Goal: Transaction & Acquisition: Purchase product/service

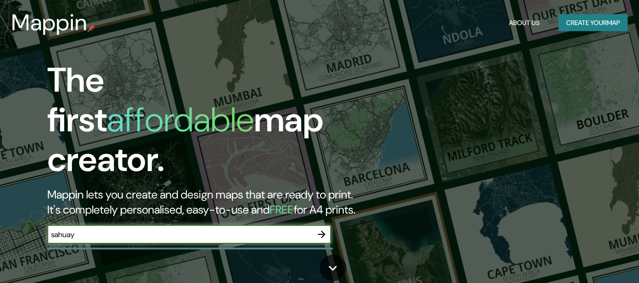
type input "sahuayo"
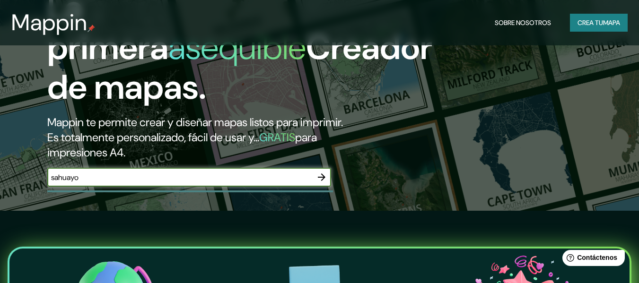
click at [320, 179] on icon "button" at bounding box center [321, 177] width 11 height 11
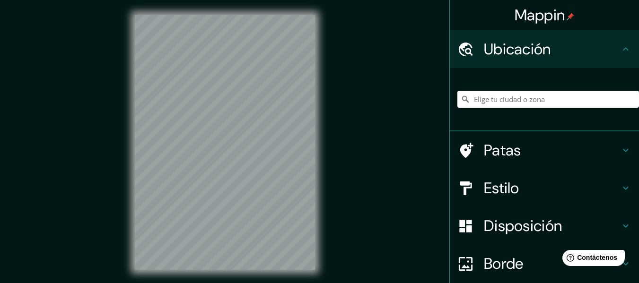
click at [529, 104] on input "Elige tu ciudad o zona" at bounding box center [549, 99] width 182 height 17
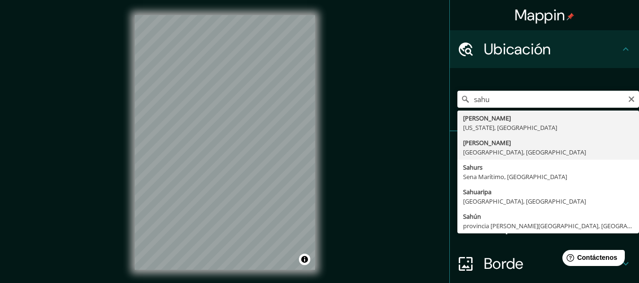
type input "[PERSON_NAME], [GEOGRAPHIC_DATA], [GEOGRAPHIC_DATA]"
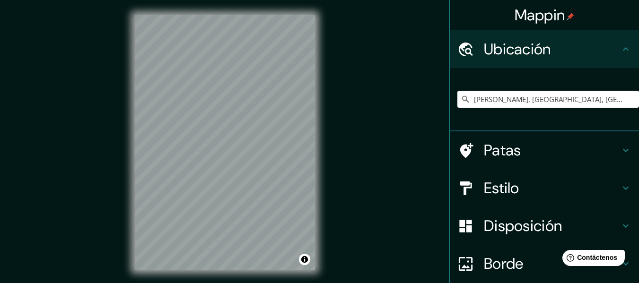
click at [502, 186] on font "Estilo" at bounding box center [501, 188] width 35 height 20
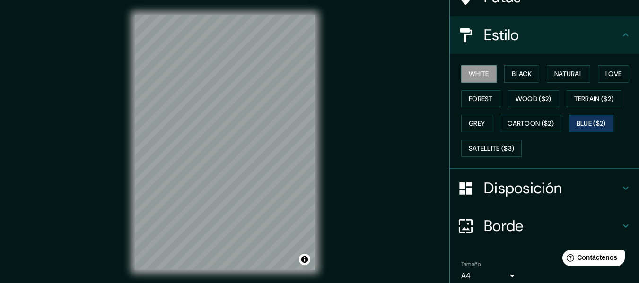
scroll to position [35, 0]
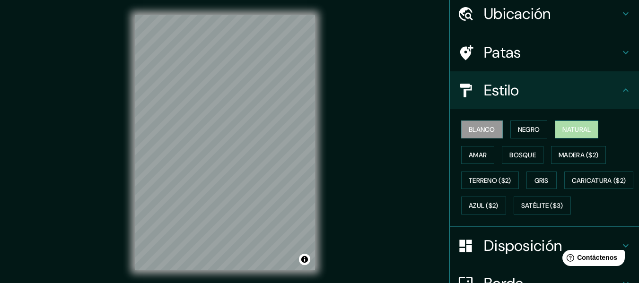
click at [565, 129] on font "Natural" at bounding box center [577, 129] width 28 height 9
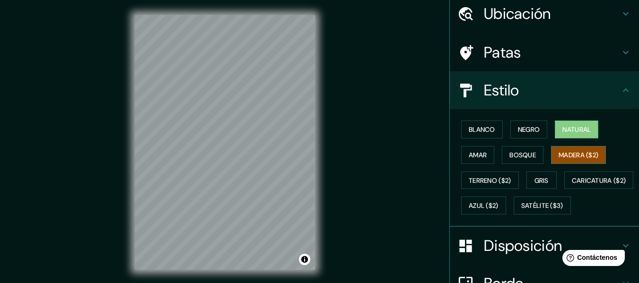
click at [575, 157] on font "Madera ($2)" at bounding box center [579, 155] width 40 height 9
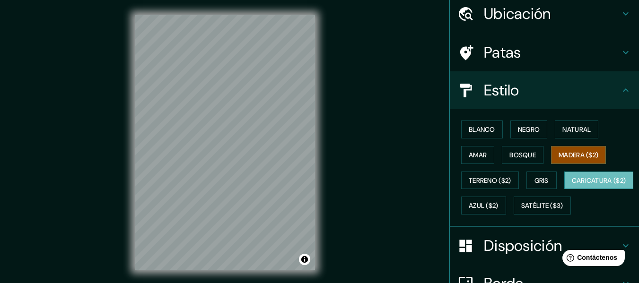
click at [572, 187] on font "Caricatura ($2)" at bounding box center [599, 181] width 54 height 12
click at [572, 156] on font "Madera ($2)" at bounding box center [579, 155] width 40 height 9
click at [603, 53] on h4 "Patas" at bounding box center [552, 52] width 136 height 19
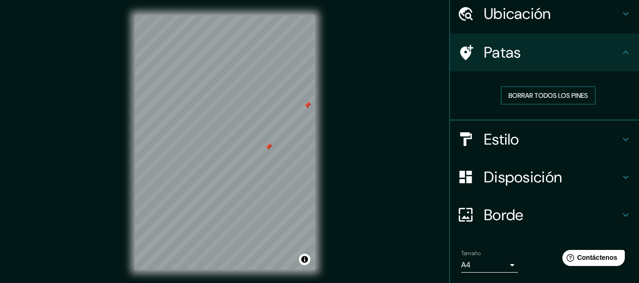
click at [524, 100] on font "Borrar todos los pines" at bounding box center [548, 95] width 79 height 12
click at [123, 254] on div "© Mapbox © OpenStreetMap Improve this map" at bounding box center [225, 142] width 211 height 285
click at [118, 171] on div "Mappin Ubicación [PERSON_NAME], [GEOGRAPHIC_DATA], [GEOGRAPHIC_DATA] Patas Borr…" at bounding box center [319, 150] width 639 height 300
click at [561, 98] on font "Borrar todos los pines" at bounding box center [548, 95] width 79 height 9
click at [366, 138] on div "Mappin Ubicación [PERSON_NAME], [GEOGRAPHIC_DATA], [GEOGRAPHIC_DATA] Patas Borr…" at bounding box center [319, 150] width 639 height 300
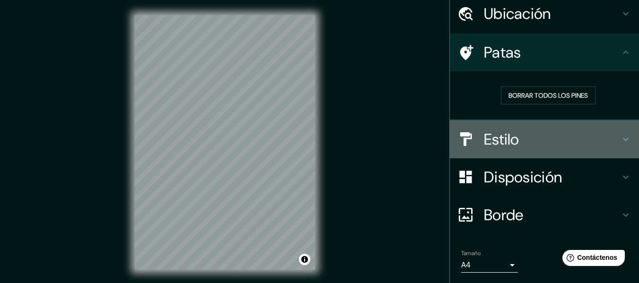
click at [493, 135] on font "Estilo" at bounding box center [501, 140] width 35 height 20
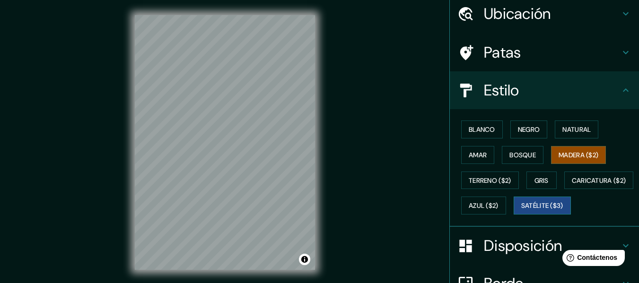
click at [521, 211] on font "Satélite ($3)" at bounding box center [542, 206] width 42 height 9
click at [383, 152] on div "Mappin Ubicación [PERSON_NAME], [GEOGRAPHIC_DATA], [GEOGRAPHIC_DATA] Patas Esti…" at bounding box center [319, 150] width 639 height 300
click at [352, 127] on div "Mappin Ubicación [PERSON_NAME], [GEOGRAPHIC_DATA], [GEOGRAPHIC_DATA] Patas Esti…" at bounding box center [319, 150] width 639 height 300
click at [122, 171] on div "© Mapbox © OpenStreetMap Improve this map © Maxar" at bounding box center [225, 142] width 211 height 285
click at [50, 183] on div "Mappin Ubicación [PERSON_NAME], [GEOGRAPHIC_DATA], [GEOGRAPHIC_DATA] Patas Esti…" at bounding box center [319, 150] width 639 height 300
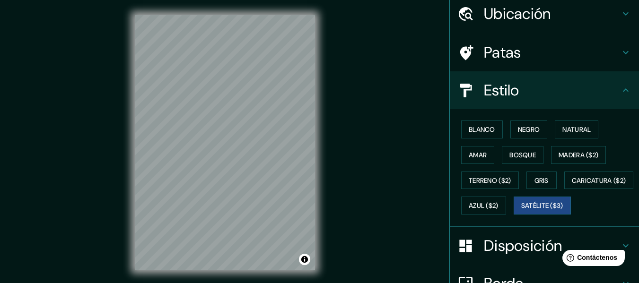
click at [377, 108] on div "Mappin Ubicación [PERSON_NAME], [GEOGRAPHIC_DATA], [GEOGRAPHIC_DATA] Patas Esti…" at bounding box center [319, 150] width 639 height 300
click at [360, 129] on div "Mappin Ubicación [PERSON_NAME], [GEOGRAPHIC_DATA], [GEOGRAPHIC_DATA] Patas Esti…" at bounding box center [319, 150] width 639 height 300
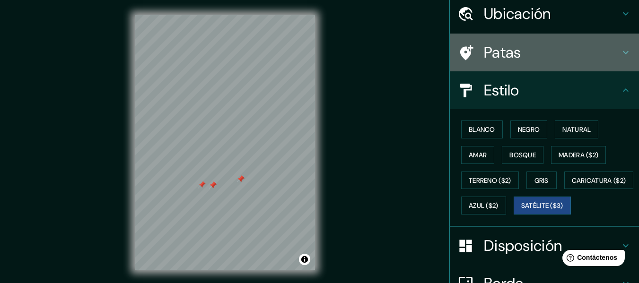
click at [528, 53] on h4 "Patas" at bounding box center [552, 52] width 136 height 19
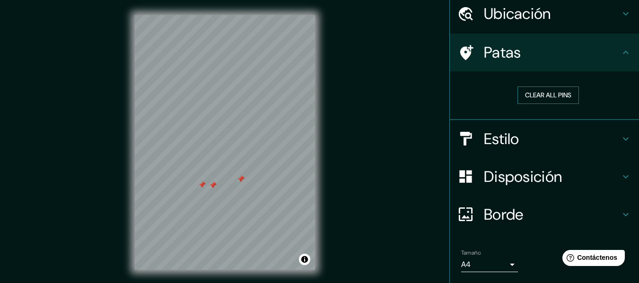
click at [519, 93] on button "Clear all pins" at bounding box center [549, 96] width 62 height 18
click at [419, 256] on div "Mappin Ubicación [PERSON_NAME], [GEOGRAPHIC_DATA], [GEOGRAPHIC_DATA] Patas Clea…" at bounding box center [319, 150] width 639 height 300
click at [362, 117] on div "Mappin Ubicación [PERSON_NAME], [GEOGRAPHIC_DATA], [GEOGRAPHIC_DATA] Patas Clea…" at bounding box center [319, 150] width 639 height 300
click at [397, 211] on div "Mappin Ubicación [PERSON_NAME], [GEOGRAPHIC_DATA], [GEOGRAPHIC_DATA] Patas Clea…" at bounding box center [319, 150] width 639 height 300
click at [313, 283] on html "Mappin Ubicación [PERSON_NAME], [GEOGRAPHIC_DATA], [GEOGRAPHIC_DATA] Patas Clea…" at bounding box center [319, 141] width 639 height 283
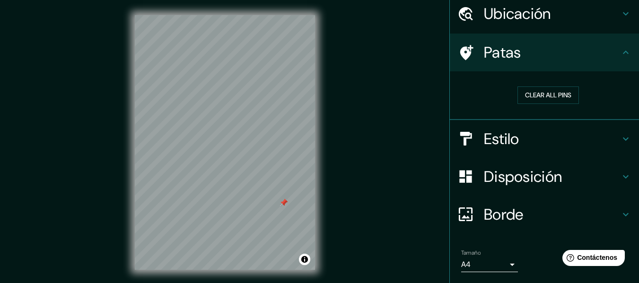
drag, startPoint x: 246, startPoint y: 177, endPoint x: 286, endPoint y: 205, distance: 48.8
click at [286, 205] on div at bounding box center [284, 203] width 8 height 8
drag, startPoint x: 282, startPoint y: 201, endPoint x: 256, endPoint y: 185, distance: 30.4
click at [256, 185] on div at bounding box center [259, 185] width 8 height 8
drag, startPoint x: 256, startPoint y: 185, endPoint x: 204, endPoint y: 129, distance: 76.3
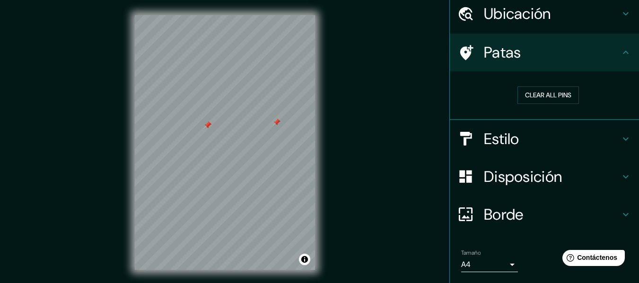
click at [204, 129] on div at bounding box center [208, 126] width 8 height 8
click at [592, 179] on h4 "Disposición" at bounding box center [552, 176] width 136 height 19
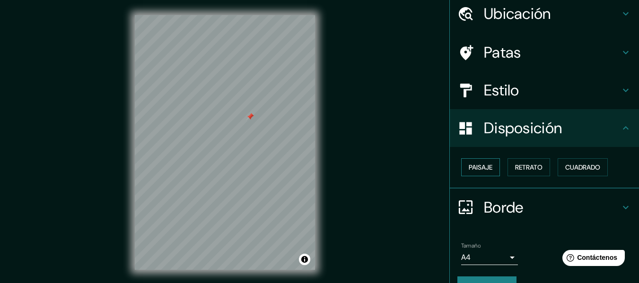
click at [469, 170] on font "Paisaje" at bounding box center [481, 167] width 24 height 9
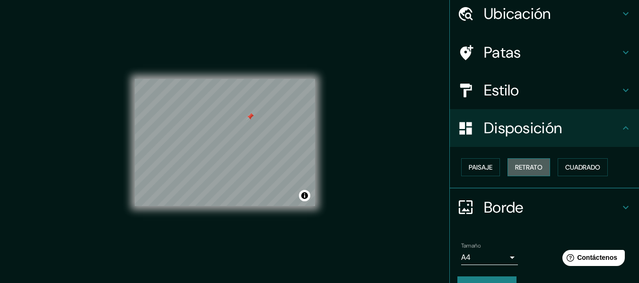
click at [520, 172] on font "Retrato" at bounding box center [528, 167] width 27 height 12
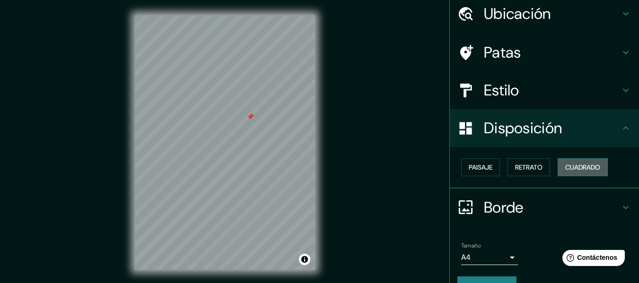
click at [575, 173] on font "Cuadrado" at bounding box center [582, 167] width 35 height 12
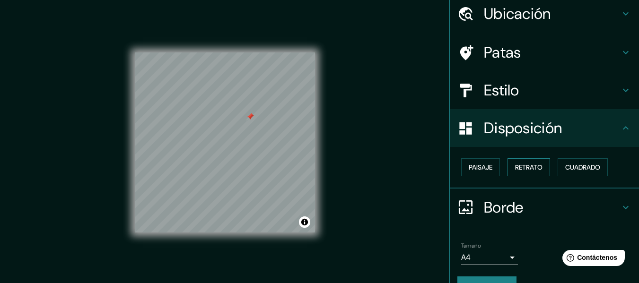
click at [535, 165] on font "Retrato" at bounding box center [528, 167] width 27 height 9
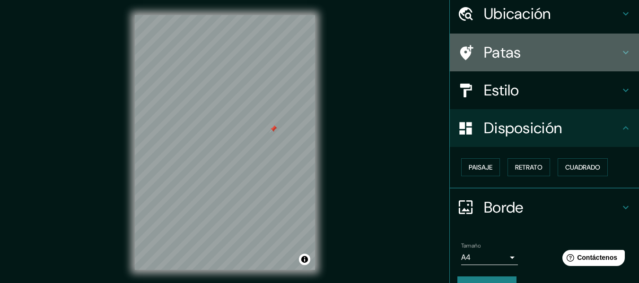
click at [506, 45] on font "Patas" at bounding box center [502, 53] width 37 height 20
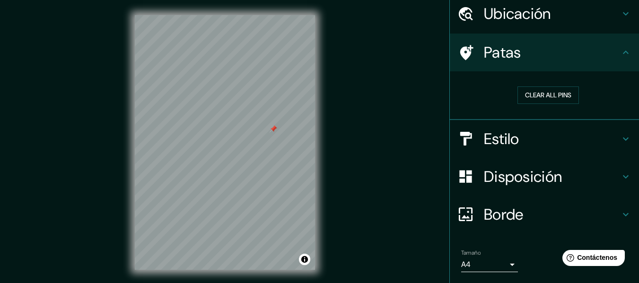
click at [530, 176] on font "Disposición" at bounding box center [523, 177] width 78 height 20
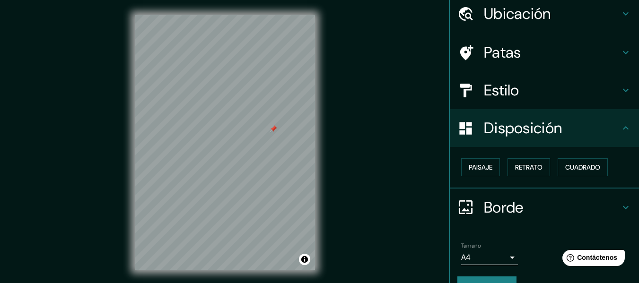
click at [507, 95] on font "Estilo" at bounding box center [501, 90] width 35 height 20
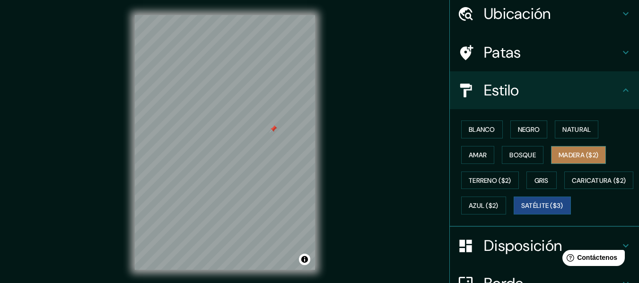
drag, startPoint x: 571, startPoint y: 155, endPoint x: 597, endPoint y: 150, distance: 26.8
click at [597, 150] on button "Madera ($2)" at bounding box center [578, 155] width 55 height 18
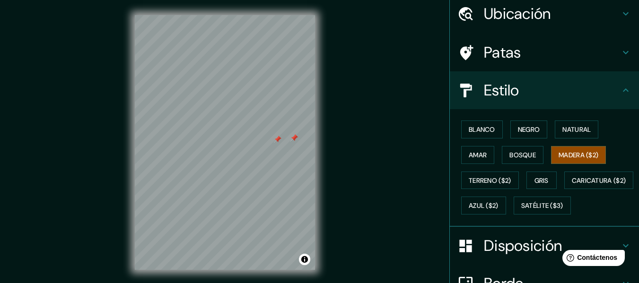
click at [293, 138] on div at bounding box center [294, 138] width 8 height 8
click at [248, 90] on div at bounding box center [249, 88] width 8 height 8
click at [248, 89] on div at bounding box center [249, 88] width 8 height 8
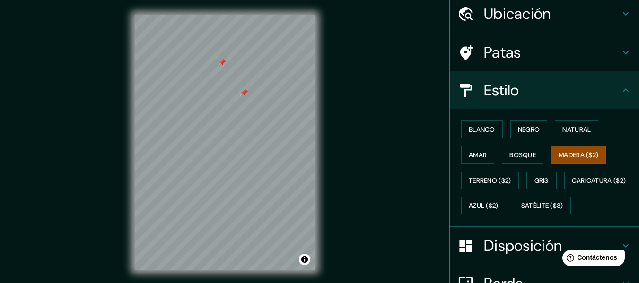
click at [244, 91] on div at bounding box center [244, 93] width 8 height 8
click at [244, 86] on div at bounding box center [247, 83] width 8 height 8
click at [244, 95] on div at bounding box center [244, 93] width 8 height 8
click at [349, 28] on div "Mappin Ubicación [PERSON_NAME], [GEOGRAPHIC_DATA], [GEOGRAPHIC_DATA] Patas Esti…" at bounding box center [319, 150] width 639 height 300
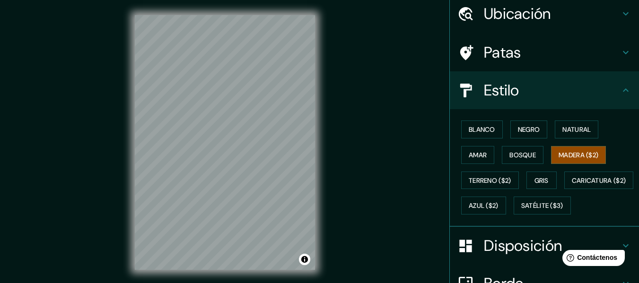
click at [316, 89] on div "© Mapbox © OpenStreetMap Improve this map" at bounding box center [225, 142] width 211 height 285
click at [317, 43] on div "© Mapbox © OpenStreetMap Improve this map" at bounding box center [225, 142] width 211 height 285
click at [516, 236] on font "Disposición" at bounding box center [523, 246] width 78 height 20
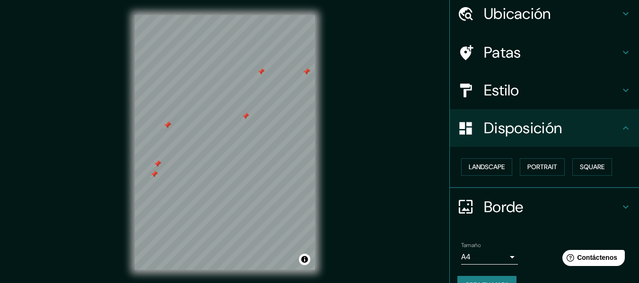
click at [503, 247] on ul "Ubicación [PERSON_NAME], [GEOGRAPHIC_DATA], [GEOGRAPHIC_DATA] [GEOGRAPHIC_DATA]…" at bounding box center [544, 150] width 189 height 310
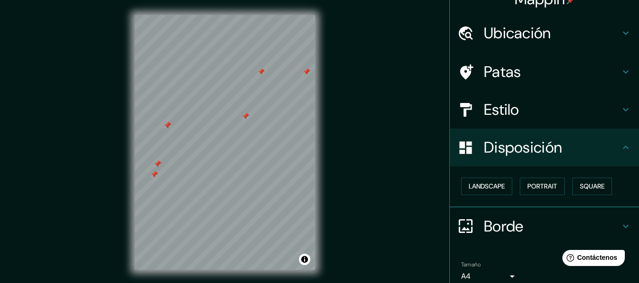
click at [504, 251] on ul "Ubicación [PERSON_NAME], [GEOGRAPHIC_DATA], [GEOGRAPHIC_DATA] [GEOGRAPHIC_DATA]…" at bounding box center [544, 169] width 189 height 310
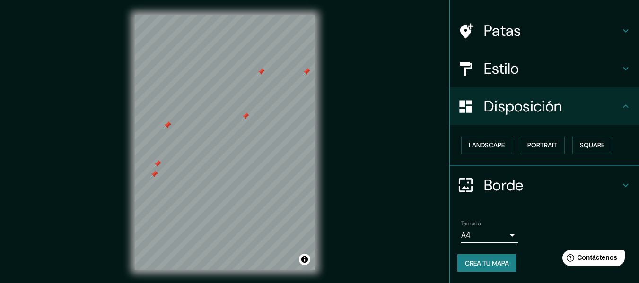
click at [504, 236] on body "Mappin Ubicación [PERSON_NAME], [GEOGRAPHIC_DATA], [GEOGRAPHIC_DATA] [GEOGRAPHI…" at bounding box center [319, 141] width 639 height 283
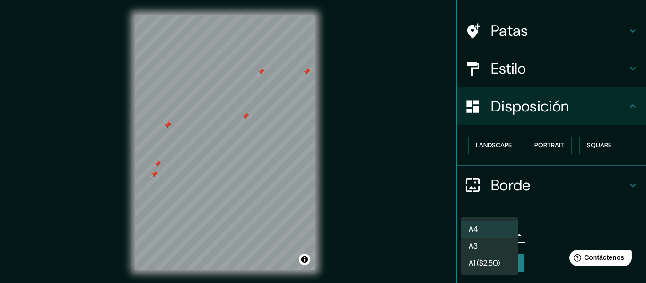
click at [493, 261] on li "A1 ($2.50)" at bounding box center [489, 263] width 57 height 17
type input "a3"
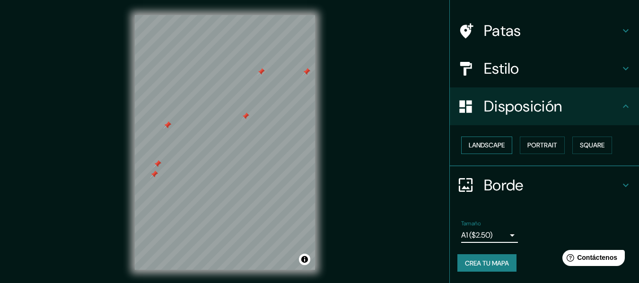
click at [503, 149] on button "Landscape" at bounding box center [486, 146] width 51 height 18
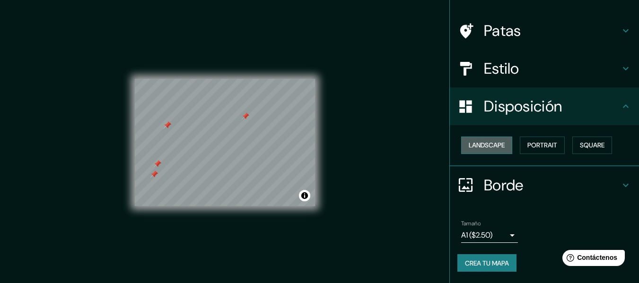
click at [503, 149] on button "Landscape" at bounding box center [486, 146] width 51 height 18
click at [538, 147] on button "Portrait" at bounding box center [542, 146] width 45 height 18
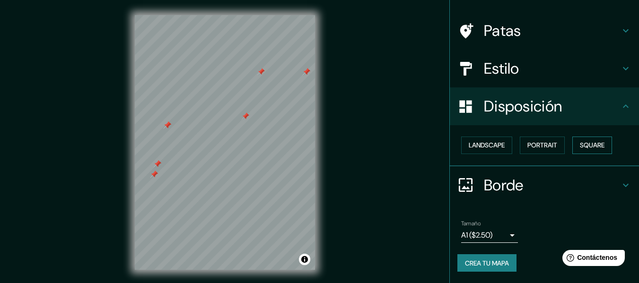
click at [581, 144] on button "Square" at bounding box center [592, 146] width 40 height 18
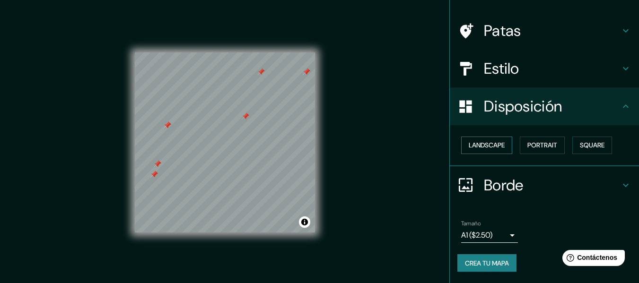
click at [498, 145] on button "Landscape" at bounding box center [486, 146] width 51 height 18
